Goal: Task Accomplishment & Management: Use online tool/utility

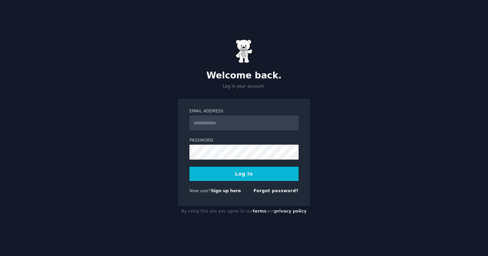
click at [244, 124] on input "Email Address" at bounding box center [244, 122] width 109 height 15
type input "**********"
click at [248, 176] on button "Log In" at bounding box center [244, 174] width 109 height 14
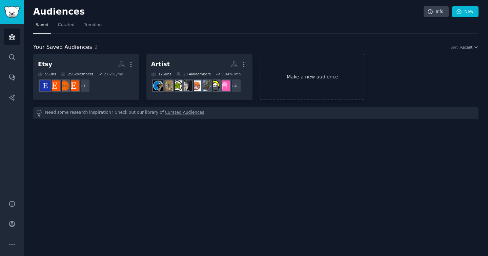
click at [315, 72] on link "Make a new audience" at bounding box center [313, 77] width 106 height 46
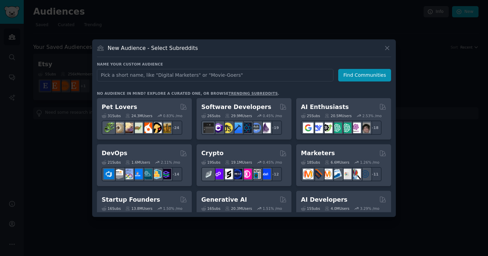
click at [236, 79] on input "text" at bounding box center [215, 75] width 237 height 13
type input "coffee"
click at [369, 76] on button "Find Communities" at bounding box center [364, 75] width 53 height 13
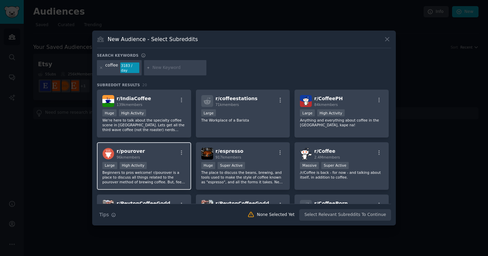
click at [167, 167] on div "Large High Activity" at bounding box center [143, 166] width 83 height 8
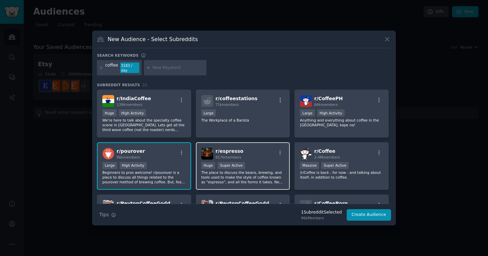
click at [258, 162] on div "100,000 - 1,000,000 members Huge Super Active" at bounding box center [242, 166] width 83 height 8
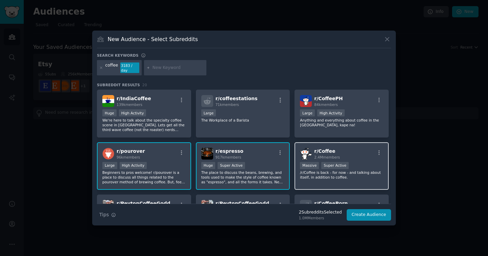
click at [363, 162] on div "Massive Super Active" at bounding box center [341, 166] width 83 height 8
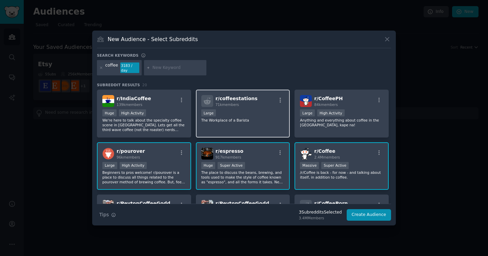
click at [229, 124] on div "r/ coffeestations 71k members Large The Workplace of a Barista" at bounding box center [243, 114] width 94 height 48
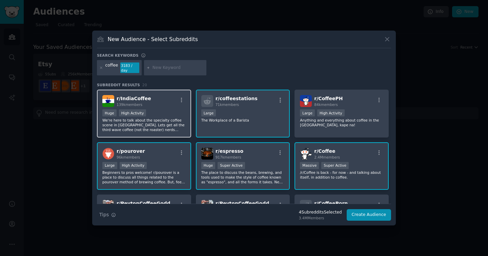
click at [149, 122] on p "We're here to talk about the specialty coffee scene in India. Lets get all the …" at bounding box center [143, 125] width 83 height 14
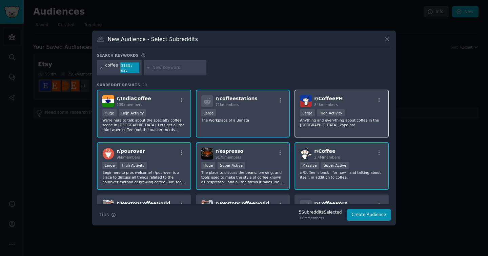
click at [368, 122] on p "Anything and everything about coffee in the Philippines, kape na!" at bounding box center [341, 122] width 83 height 9
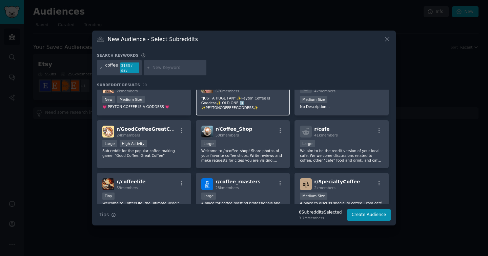
scroll to position [119, 0]
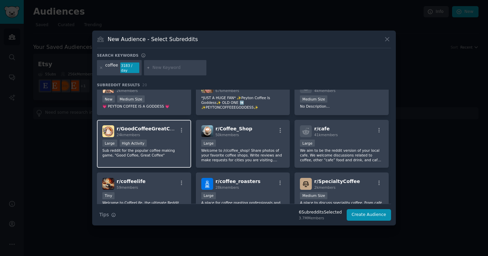
click at [171, 152] on p "Sub reddit for the popular coffee making game, "Good Coffee, Great Coffee"" at bounding box center [143, 152] width 83 height 9
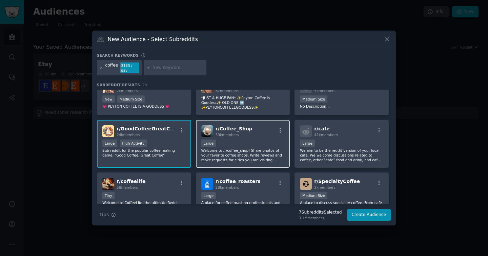
click at [244, 149] on p "Welcome to /r/coffee_shop! Share photos of your favorite coffee shops. Write re…" at bounding box center [242, 155] width 83 height 14
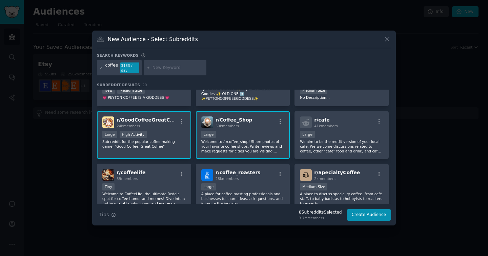
scroll to position [139, 0]
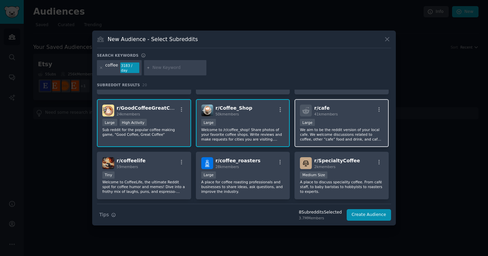
click at [335, 128] on p "We aim to be the reddit version of your local cafe. We welcome discussions rela…" at bounding box center [341, 134] width 83 height 14
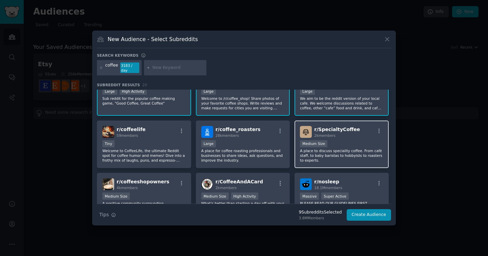
scroll to position [182, 0]
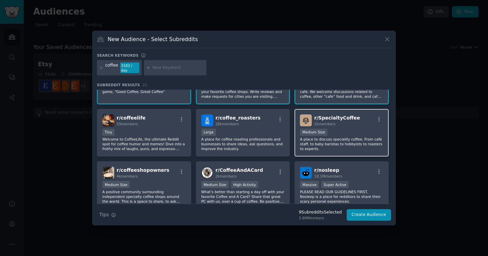
click at [337, 144] on p "A place to discuss speciality coffee. From café staff, to baby baristas to hobb…" at bounding box center [341, 144] width 83 height 14
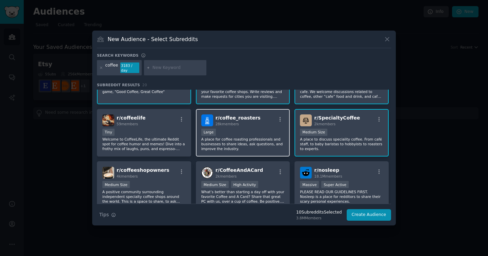
click at [259, 149] on p "A place for coffee roasting professionals and businesses to share ideas, ask qu…" at bounding box center [242, 144] width 83 height 14
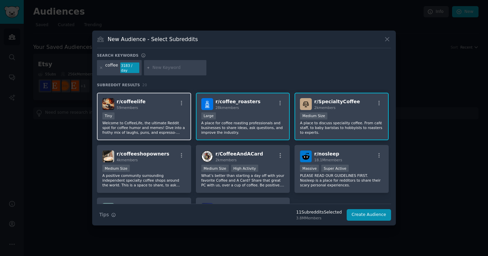
scroll to position [209, 0]
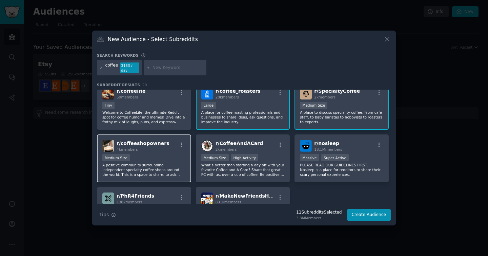
click at [172, 164] on p "A positive community surrounding independent specialty coffee shops around the …" at bounding box center [143, 169] width 83 height 14
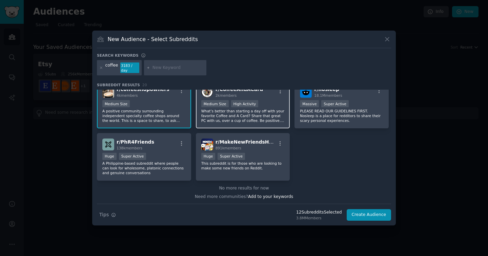
scroll to position [264, 0]
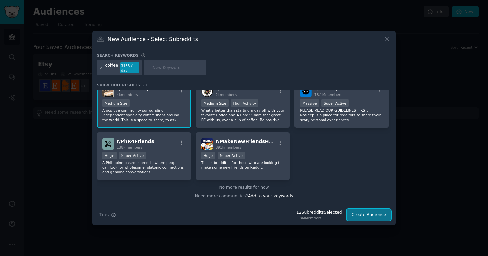
click at [363, 215] on button "Create Audience" at bounding box center [369, 215] width 45 height 12
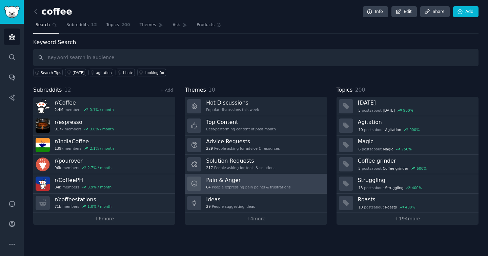
click at [258, 188] on div "64 People expressing pain points & frustrations" at bounding box center [248, 187] width 84 height 5
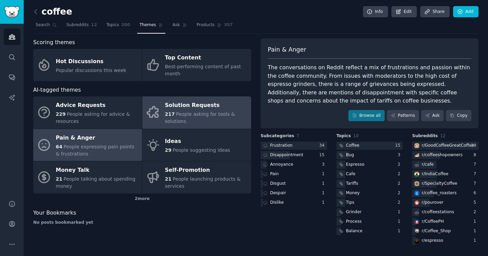
click at [205, 114] on span "People asking for tools & solutions" at bounding box center [200, 117] width 70 height 13
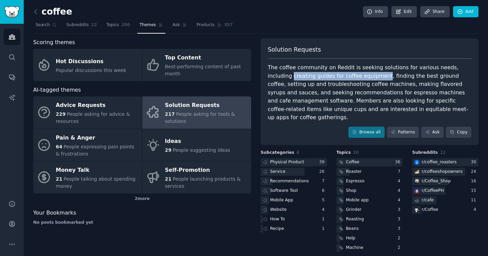
drag, startPoint x: 269, startPoint y: 76, endPoint x: 357, endPoint y: 79, distance: 88.2
click at [357, 79] on div "The coffee community on Reddit is seeking solutions for various needs, includin…" at bounding box center [370, 92] width 204 height 58
copy div "creating guides for coffee equipment"
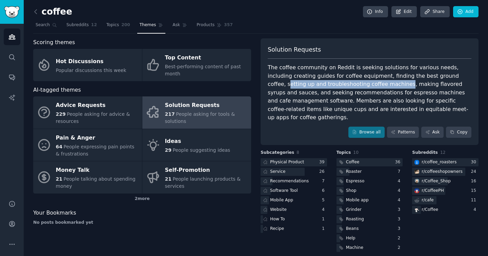
drag, startPoint x: 438, startPoint y: 77, endPoint x: 347, endPoint y: 85, distance: 91.6
click at [347, 85] on div "The coffee community on Reddit is seeking solutions for various needs, includin…" at bounding box center [370, 92] width 204 height 58
copy div "etting up and troubleshooting coffee machines"
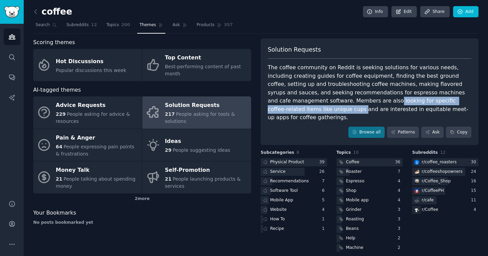
drag, startPoint x: 426, startPoint y: 100, endPoint x: 287, endPoint y: 100, distance: 139.4
click at [287, 100] on div "The coffee community on Reddit is seeking solutions for various needs, includin…" at bounding box center [370, 92] width 204 height 58
copy div "looking for specific coffee-related items like unique cups"
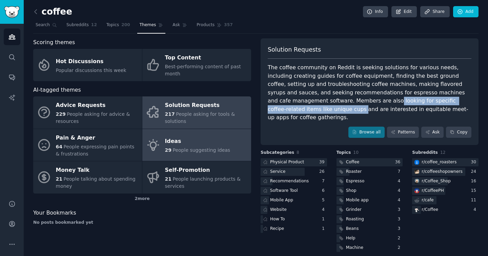
click at [206, 138] on div "Ideas" at bounding box center [197, 141] width 65 height 11
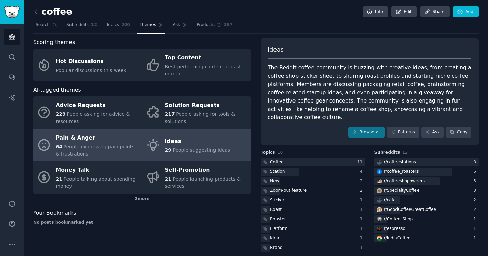
click at [104, 143] on div "64 People expressing pain points & frustrations" at bounding box center [97, 150] width 83 height 14
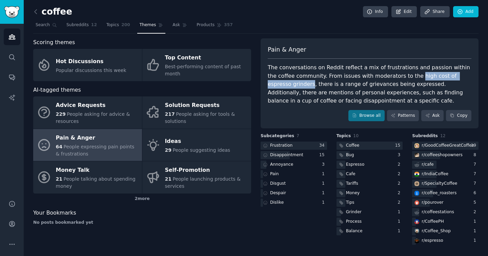
drag, startPoint x: 401, startPoint y: 77, endPoint x: 288, endPoint y: 86, distance: 113.7
click at [288, 86] on div "The conversations on Reddit reflect a mix of frustrations and passion within th…" at bounding box center [370, 84] width 204 height 42
copy div "high cost of espresso grinders"
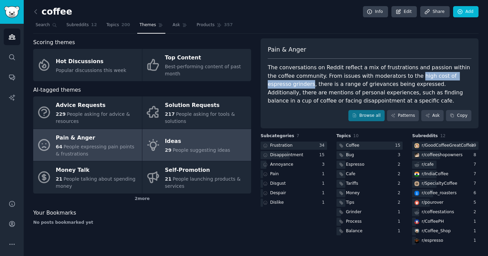
click at [192, 146] on div "Ideas" at bounding box center [197, 141] width 65 height 11
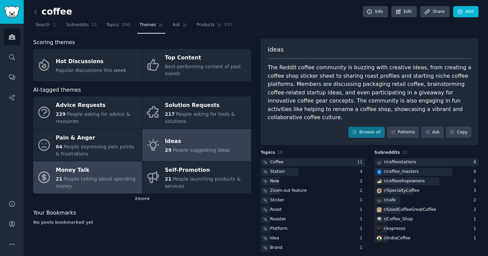
click at [111, 176] on span "People talking about spending money" at bounding box center [96, 182] width 80 height 13
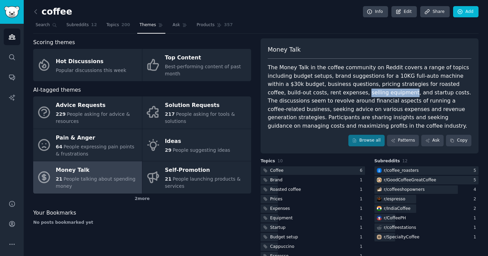
drag, startPoint x: 363, startPoint y: 94, endPoint x: 320, endPoint y: 94, distance: 43.4
click at [320, 94] on div "The Money Talk in the coffee community on Reddit covers a range of topics inclu…" at bounding box center [370, 96] width 204 height 66
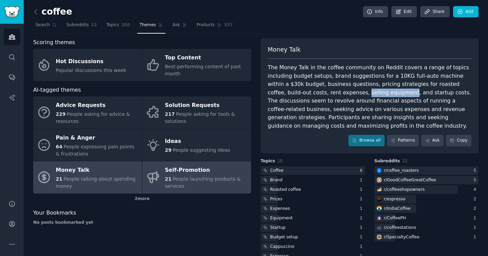
click at [205, 178] on span "People launching products & services" at bounding box center [203, 182] width 76 height 13
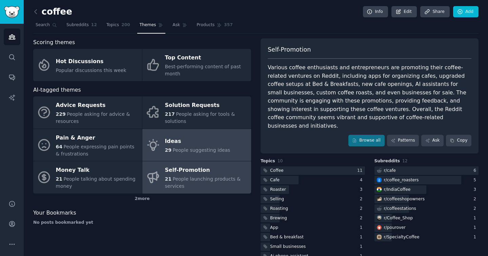
click at [206, 147] on span "People suggesting ideas" at bounding box center [202, 149] width 58 height 5
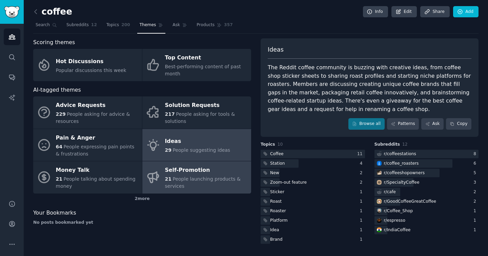
click at [200, 175] on div "21 People launching products & services" at bounding box center [206, 182] width 83 height 14
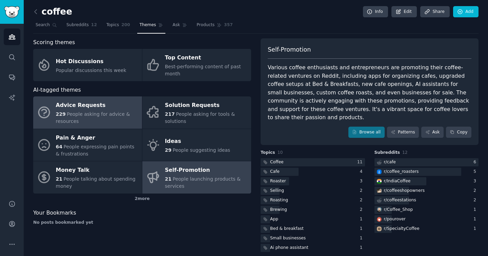
click at [90, 105] on div "Advice Requests" at bounding box center [97, 105] width 83 height 11
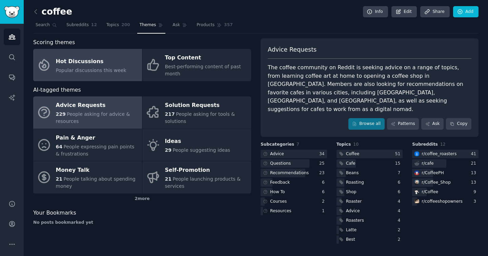
click at [103, 65] on div "Hot Discussions" at bounding box center [91, 61] width 71 height 11
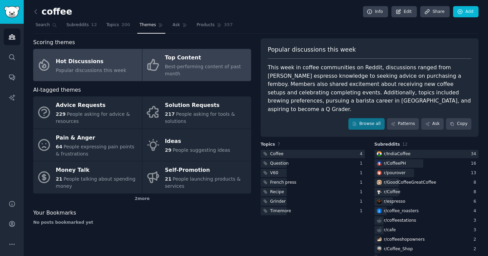
click at [228, 74] on div "Best-performing content of past month" at bounding box center [206, 70] width 83 height 14
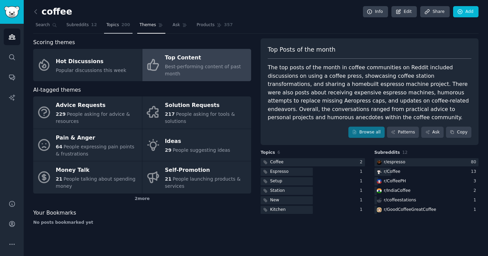
click at [119, 28] on link "Topics 200" at bounding box center [118, 27] width 28 height 14
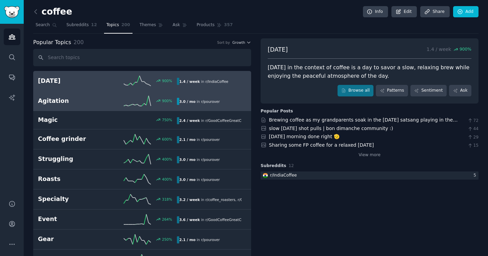
click at [234, 105] on div "Agitation 900 % 3.0 / mo in r/ pourover 900% increase in mentions recently" at bounding box center [142, 101] width 209 height 10
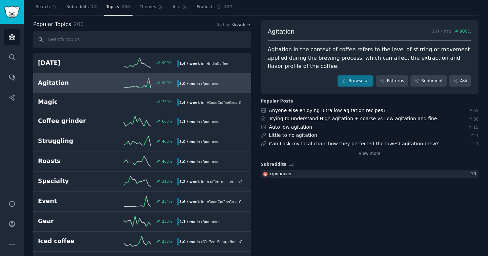
scroll to position [27, 0]
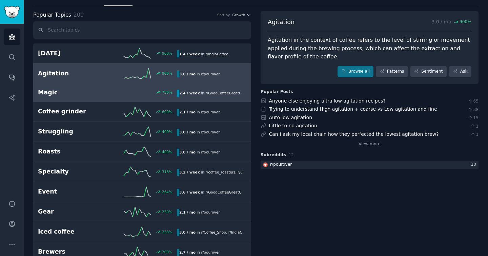
click at [245, 95] on div "2.4 / week in r/ GoodCoffeeGreatCoffee" at bounding box center [212, 93] width 70 height 7
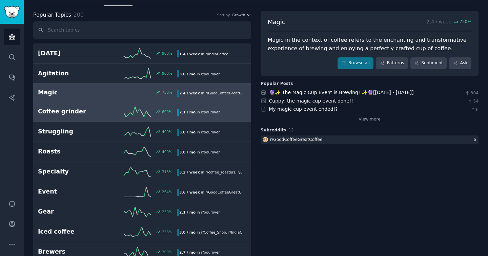
click at [246, 110] on link "Coffee grinder 600 % 2.1 / mo in r/ pourover" at bounding box center [142, 112] width 218 height 20
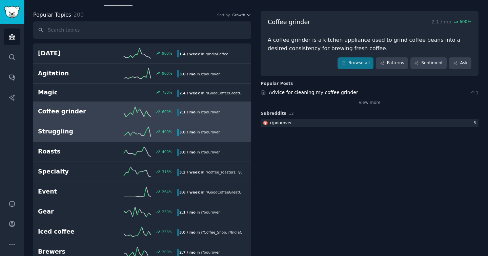
click at [241, 125] on link "Struggling 400 % 3.0 / mo in r/ pourover 400% increase in mentions recently" at bounding box center [142, 132] width 218 height 20
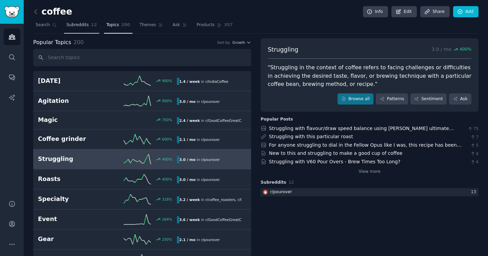
click at [96, 28] on link "Subreddits 12" at bounding box center [81, 27] width 35 height 14
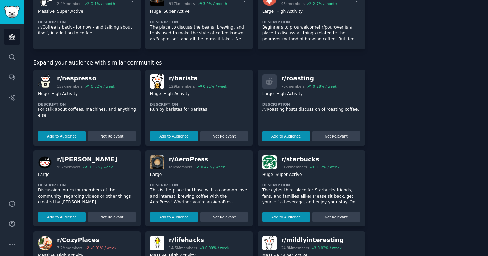
scroll to position [258, 0]
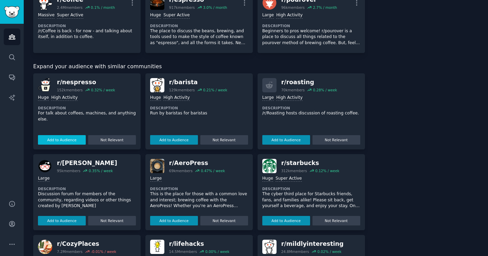
click at [73, 141] on button "Add to Audience" at bounding box center [62, 139] width 48 height 9
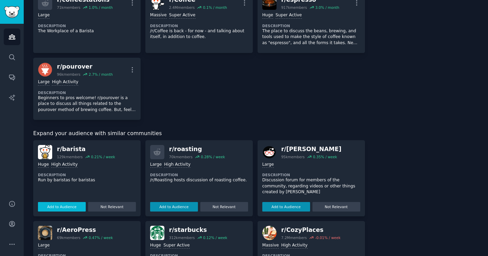
click at [72, 205] on button "Add to Audience" at bounding box center [62, 206] width 48 height 9
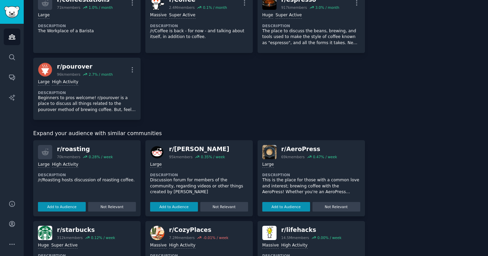
click at [72, 205] on button "Add to Audience" at bounding box center [62, 206] width 48 height 9
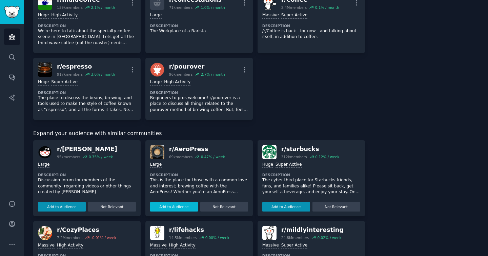
scroll to position [253, 0]
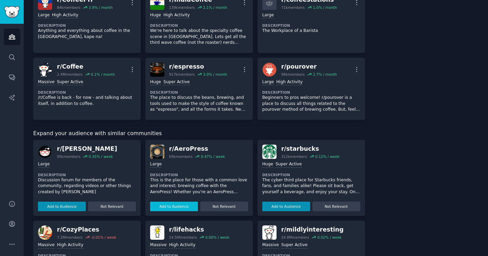
click at [178, 205] on button "Add to Audience" at bounding box center [174, 205] width 48 height 9
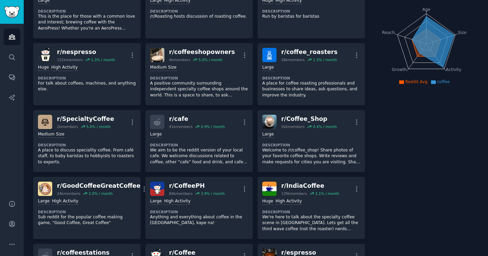
scroll to position [0, 0]
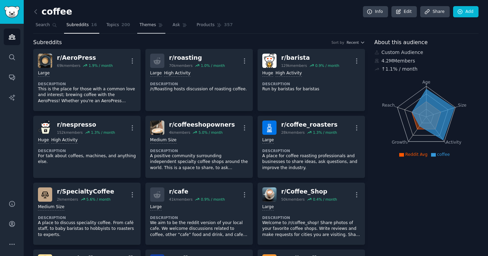
click at [147, 26] on span "Themes" at bounding box center [148, 25] width 17 height 6
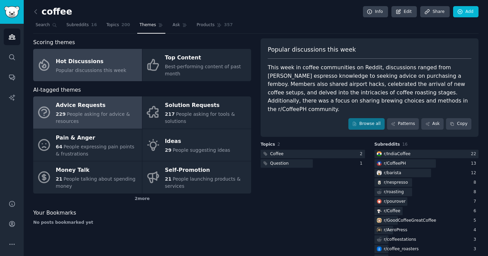
click at [105, 114] on span "People asking for advice & resources" at bounding box center [93, 117] width 74 height 13
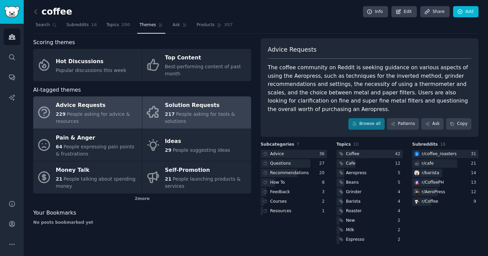
click at [198, 108] on div "Solution Requests" at bounding box center [206, 105] width 83 height 11
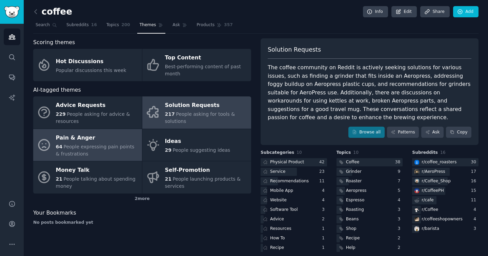
click at [84, 140] on div "Pain & Anger" at bounding box center [97, 137] width 83 height 11
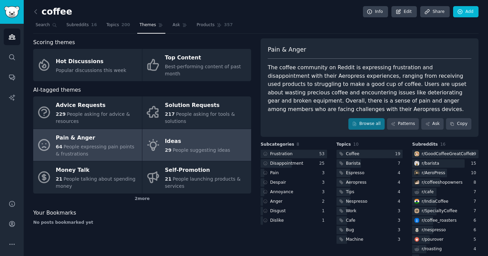
click at [154, 134] on link "Ideas 29 People suggesting ideas" at bounding box center [196, 145] width 109 height 32
